Goal: Book appointment/travel/reservation

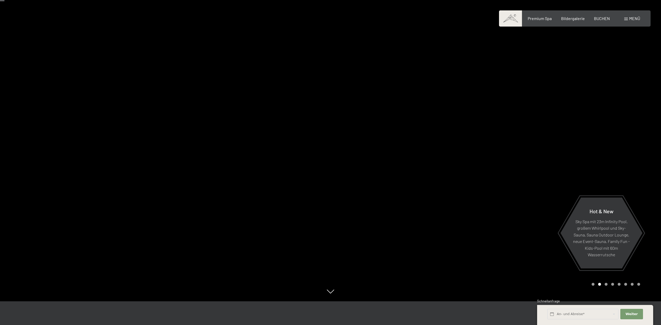
scroll to position [25, 0]
click at [30, 164] on div at bounding box center [165, 137] width 330 height 325
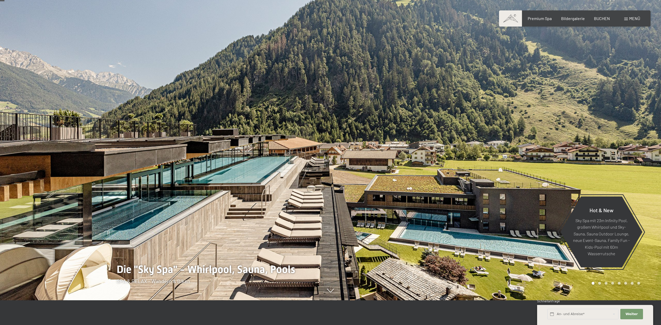
click at [25, 163] on div at bounding box center [165, 137] width 330 height 325
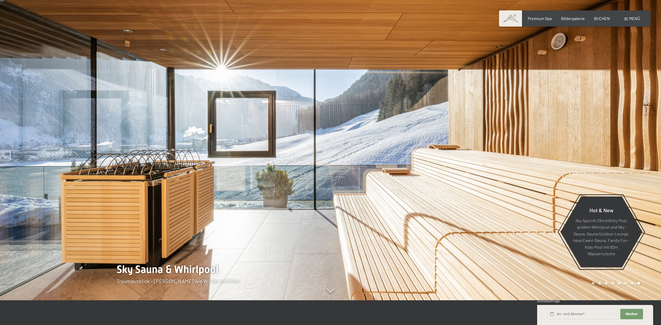
click at [26, 163] on div at bounding box center [165, 137] width 330 height 325
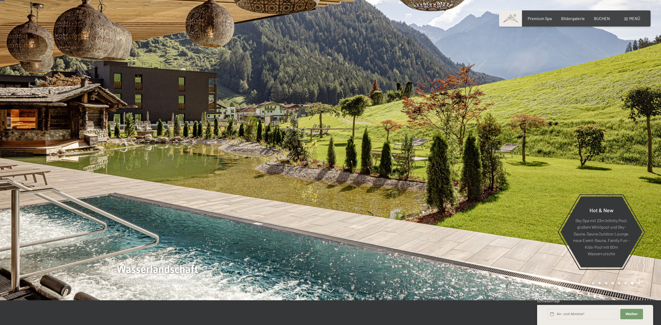
click at [26, 163] on div at bounding box center [165, 137] width 330 height 325
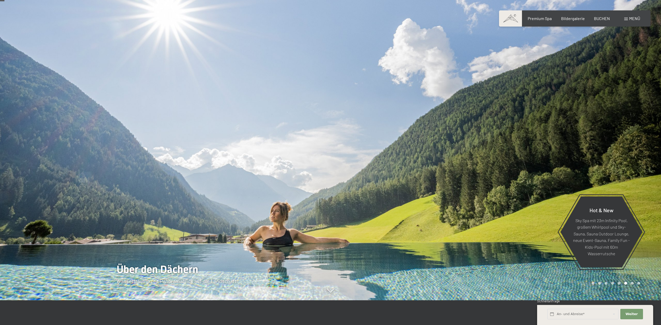
click at [26, 163] on div at bounding box center [165, 137] width 330 height 325
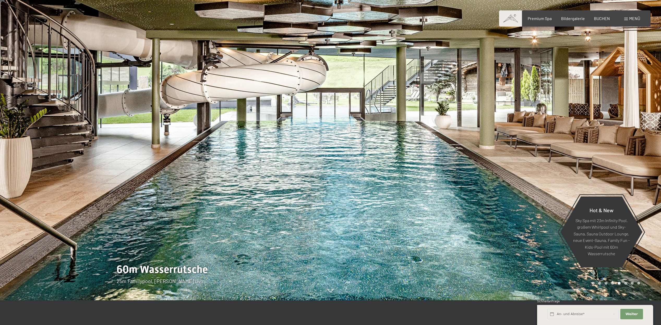
click at [26, 163] on div at bounding box center [165, 137] width 330 height 325
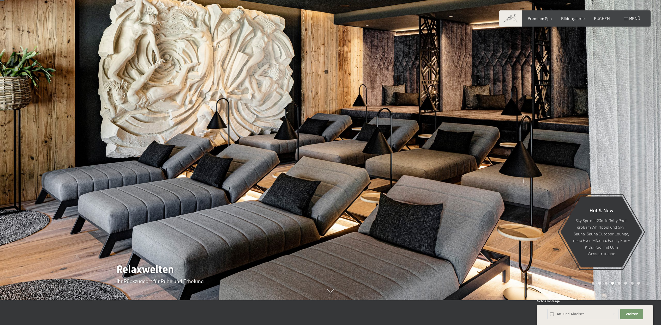
click at [26, 163] on div at bounding box center [165, 137] width 330 height 325
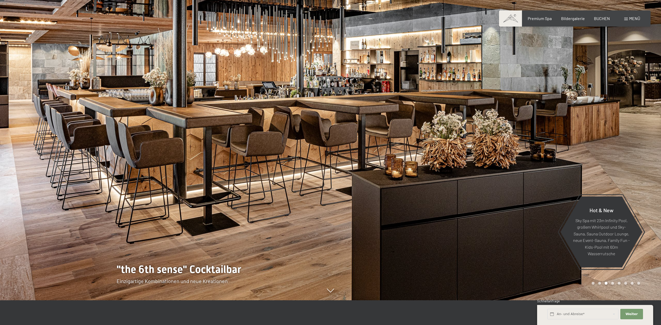
click at [26, 163] on div at bounding box center [165, 137] width 330 height 325
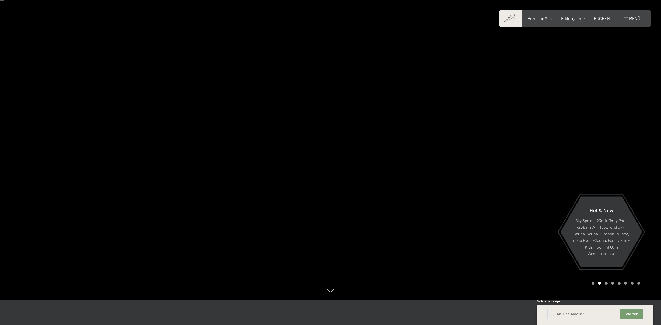
click at [26, 163] on div at bounding box center [165, 137] width 330 height 325
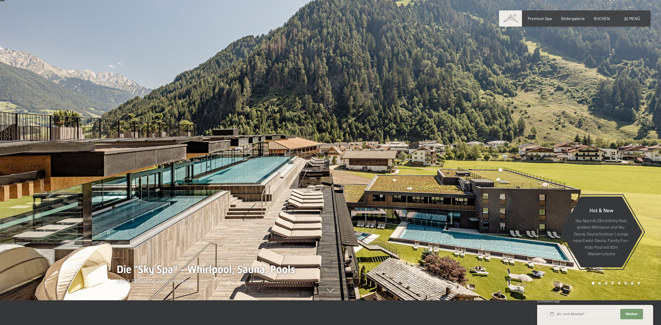
click at [356, 156] on div at bounding box center [495, 137] width 330 height 325
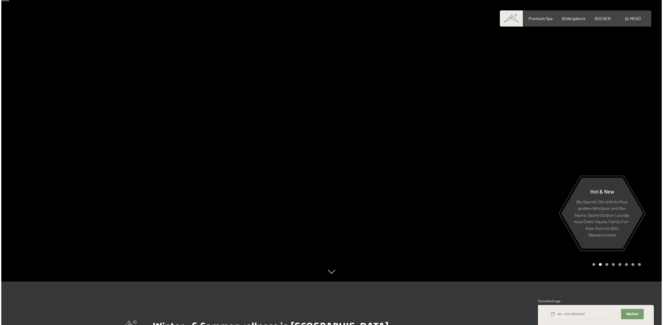
scroll to position [17, 0]
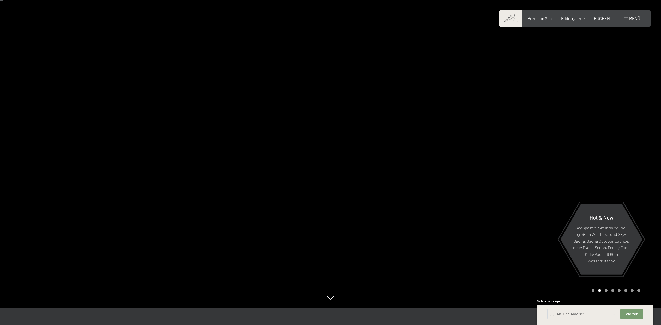
click at [627, 19] on span at bounding box center [626, 19] width 4 height 3
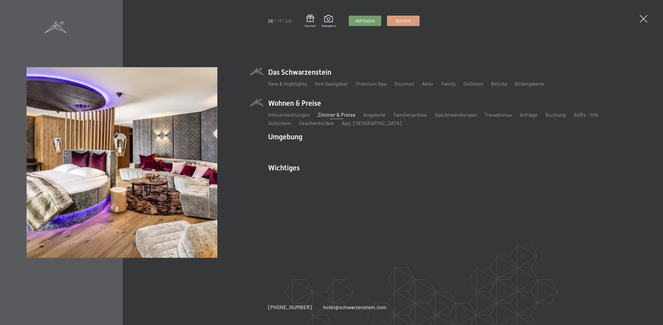
click at [330, 116] on link "Zimmer & Preise" at bounding box center [337, 115] width 38 height 6
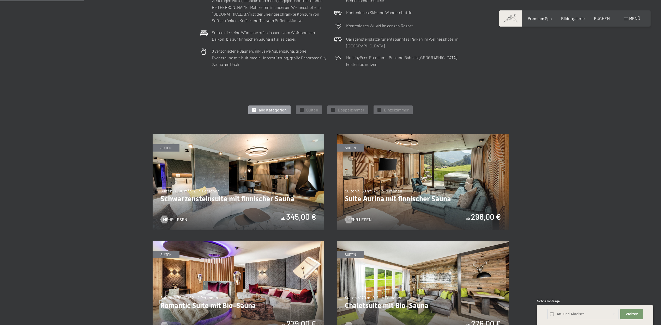
scroll to position [219, 0]
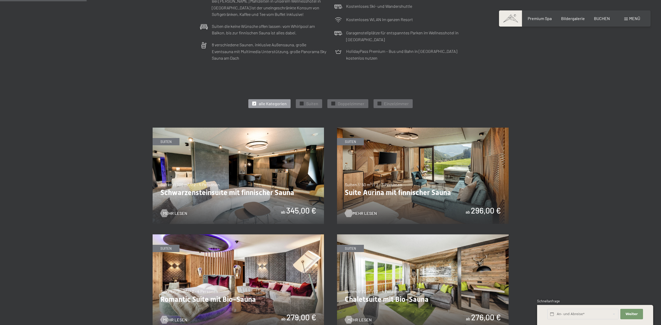
click at [364, 211] on span "Mehr Lesen" at bounding box center [364, 214] width 24 height 6
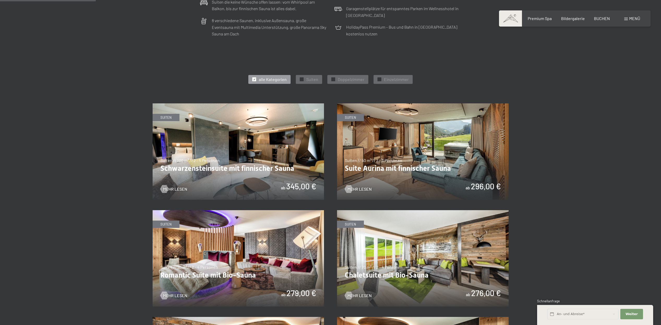
scroll to position [158, 0]
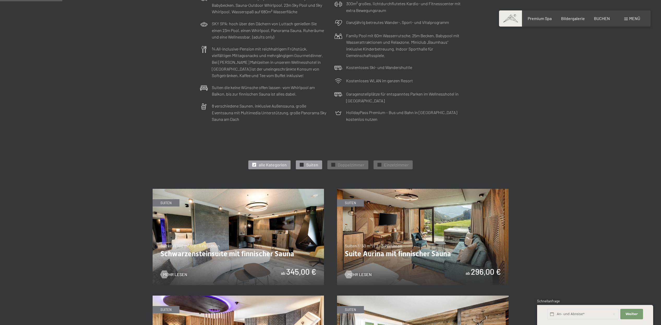
click at [301, 163] on span "✓" at bounding box center [302, 165] width 2 height 4
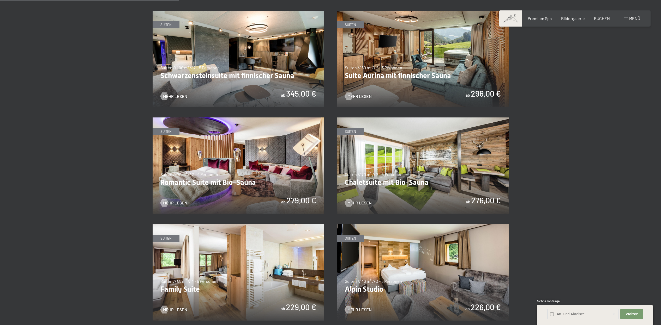
scroll to position [380, 0]
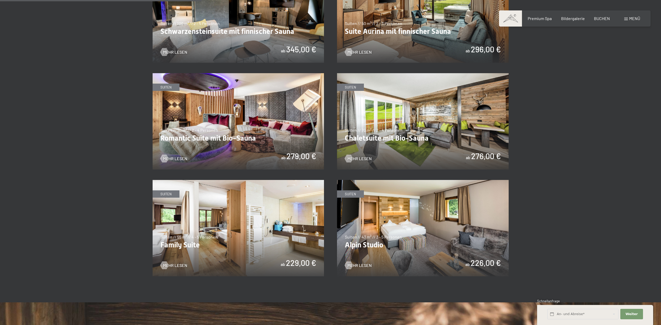
click at [403, 239] on img at bounding box center [423, 228] width 172 height 96
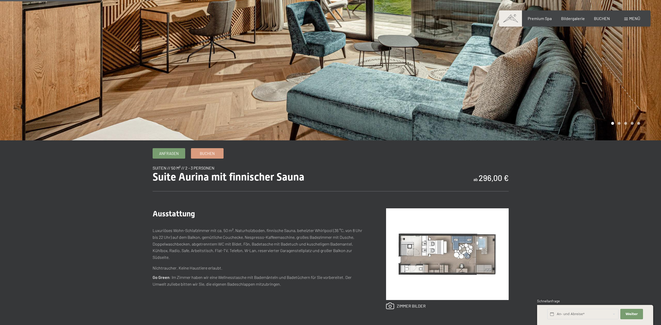
scroll to position [122, 0]
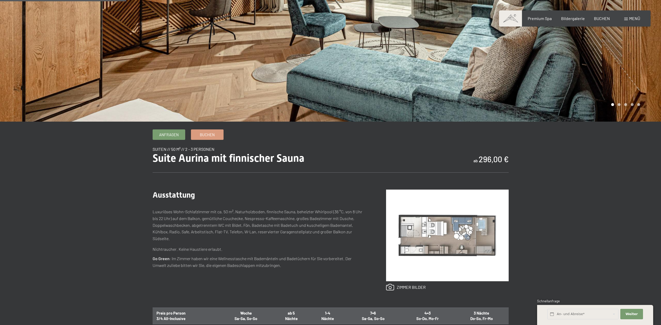
click at [449, 237] on img at bounding box center [447, 236] width 123 height 92
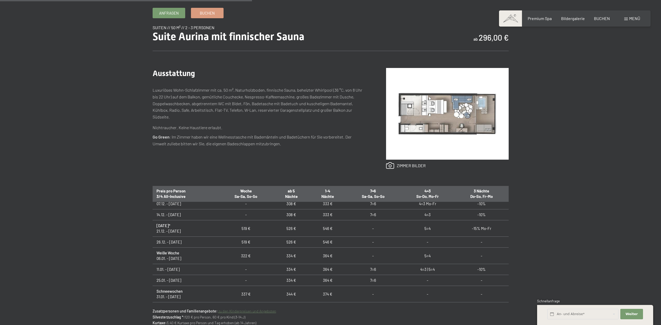
scroll to position [70, 0]
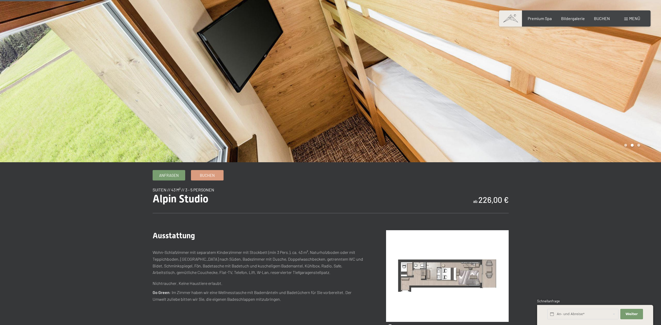
scroll to position [100, 0]
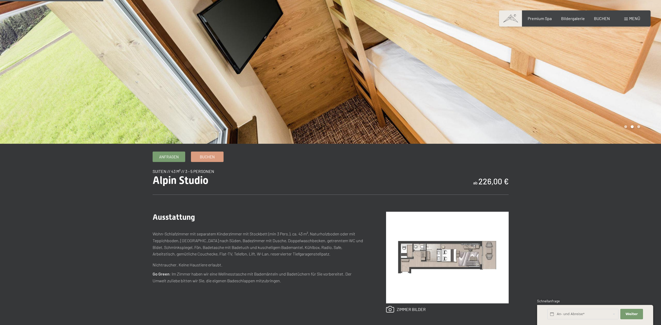
click at [459, 252] on img at bounding box center [447, 258] width 123 height 92
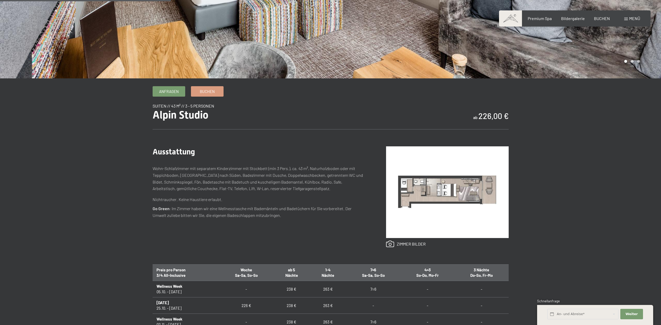
scroll to position [112, 0]
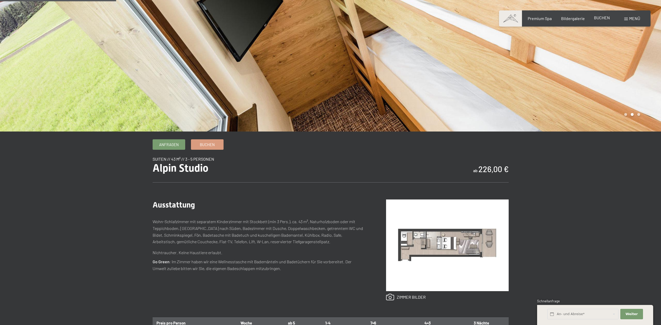
click at [601, 20] on span "BUCHEN" at bounding box center [602, 17] width 16 height 5
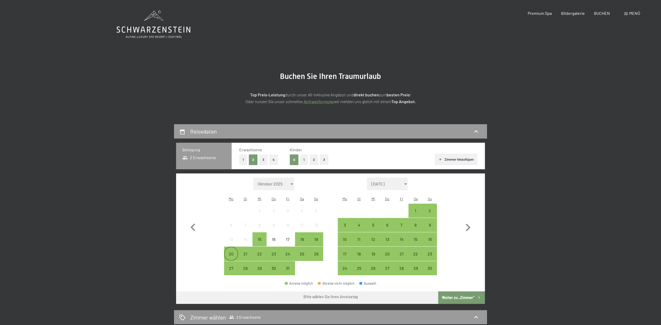
click at [228, 247] on div "20" at bounding box center [230, 253] width 13 height 13
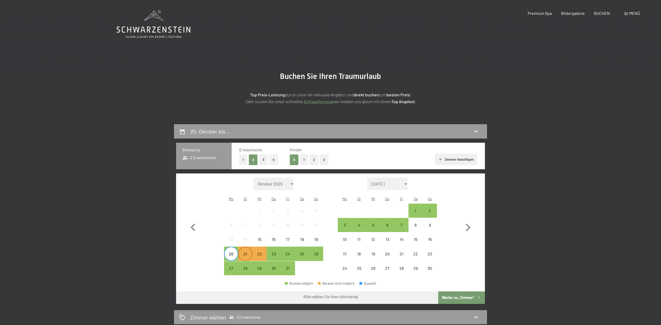
click at [244, 252] on div "21" at bounding box center [245, 258] width 13 height 13
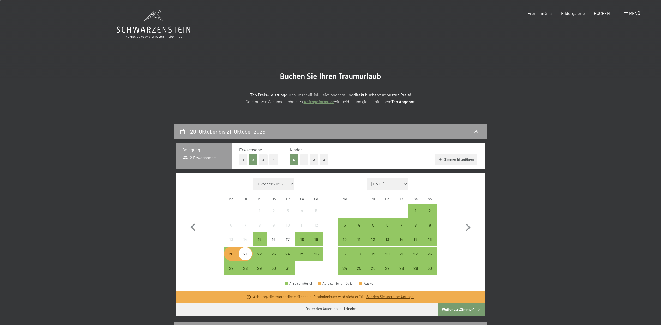
scroll to position [22, 0]
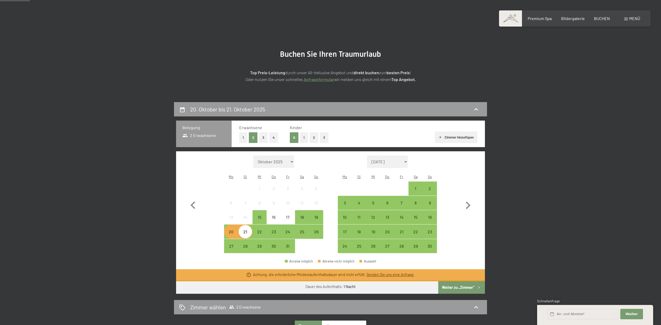
click at [457, 282] on button "Weiter zu „Zimmer“" at bounding box center [461, 288] width 47 height 13
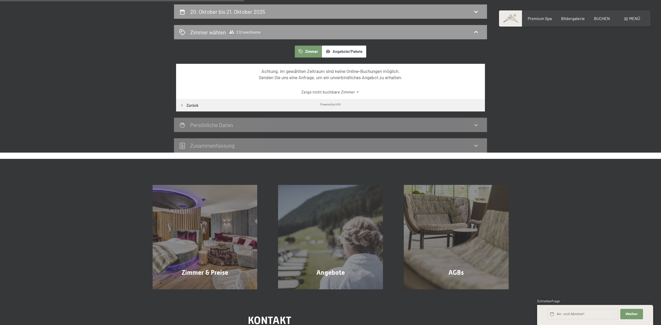
scroll to position [115, 0]
